Goal: Transaction & Acquisition: Purchase product/service

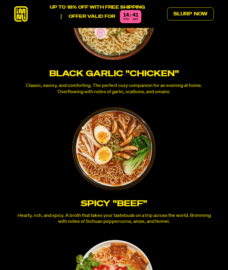
scroll to position [1386, 0]
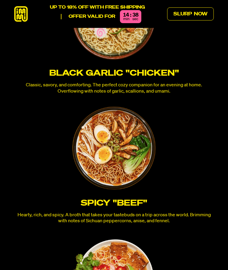
click at [21, 12] on icon at bounding box center [21, 14] width 14 height 16
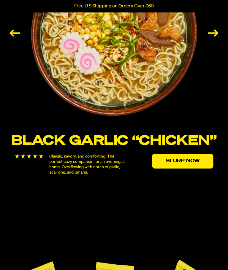
scroll to position [927, 0]
click at [125, 76] on img "1 / 6" at bounding box center [114, 33] width 166 height 166
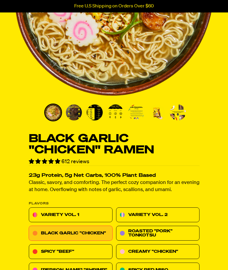
scroll to position [109, 0]
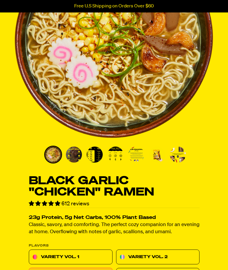
click at [94, 152] on img "Go to slide 3" at bounding box center [95, 155] width 16 height 16
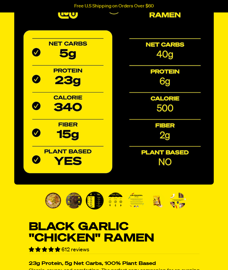
scroll to position [53, 0]
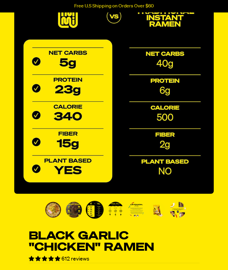
click at [116, 207] on img "Go to slide 4" at bounding box center [115, 210] width 16 height 16
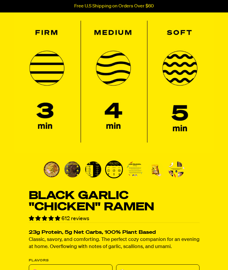
scroll to position [93, 0]
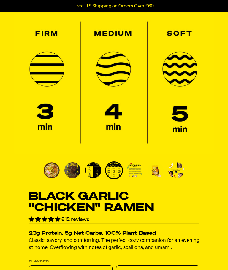
click at [136, 172] on img "Go to slide 5" at bounding box center [135, 171] width 16 height 16
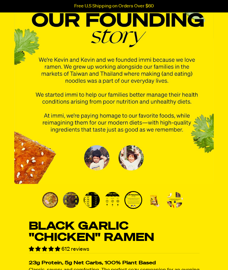
scroll to position [61, 0]
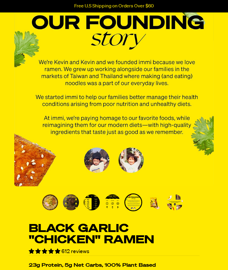
click at [157, 201] on img "Go to slide 6" at bounding box center [154, 203] width 16 height 16
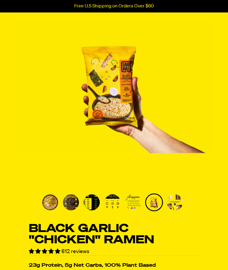
click at [179, 203] on img "Go to slide 7" at bounding box center [175, 203] width 16 height 16
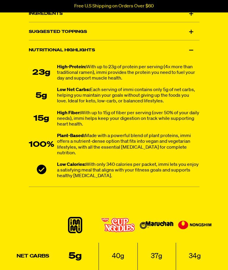
scroll to position [659, 0]
